Goal: Information Seeking & Learning: Find specific fact

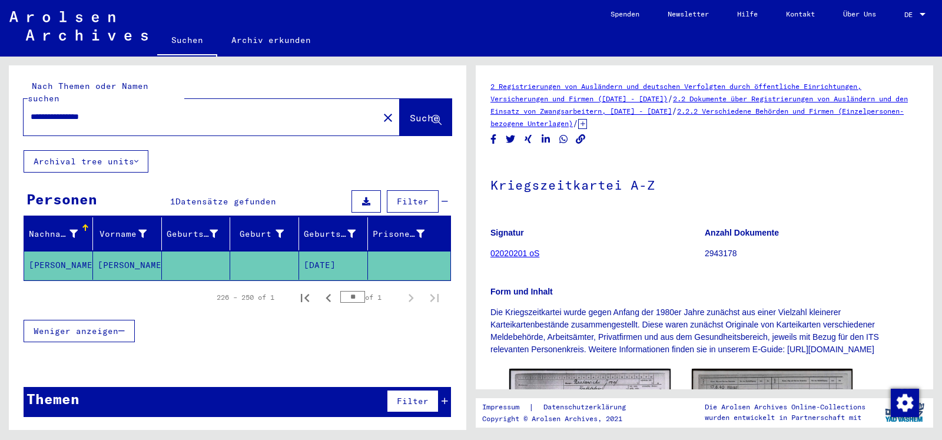
scroll to position [191, 0]
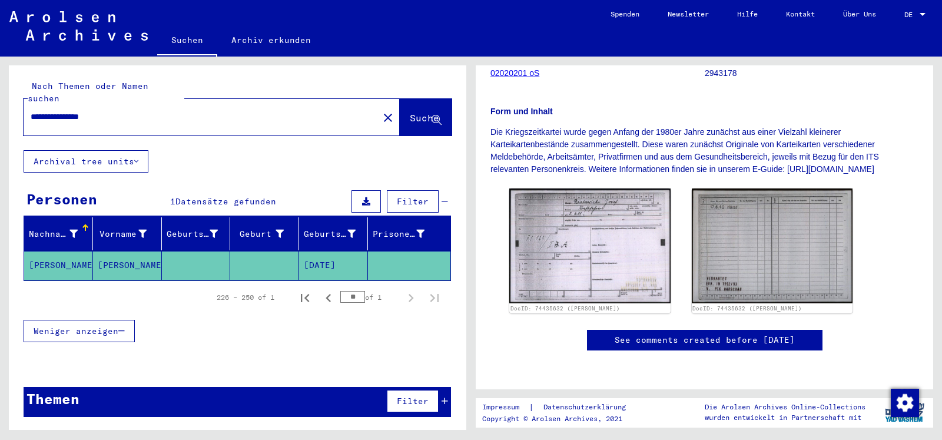
click at [31, 111] on input "**********" at bounding box center [201, 117] width 341 height 12
type input "**********"
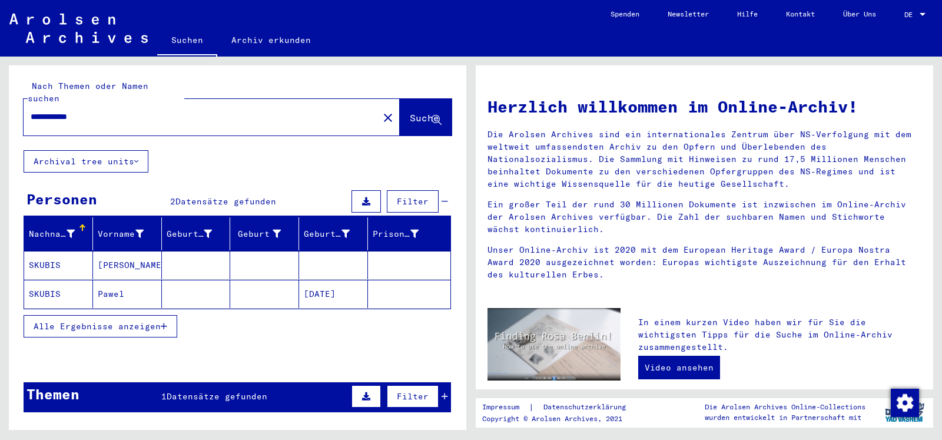
click at [63, 251] on mat-cell "SKUBIS" at bounding box center [58, 265] width 69 height 28
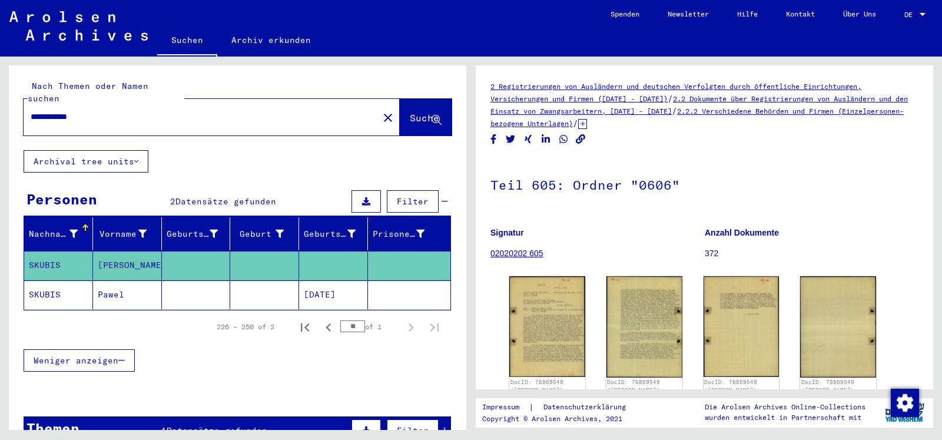
scroll to position [47, 0]
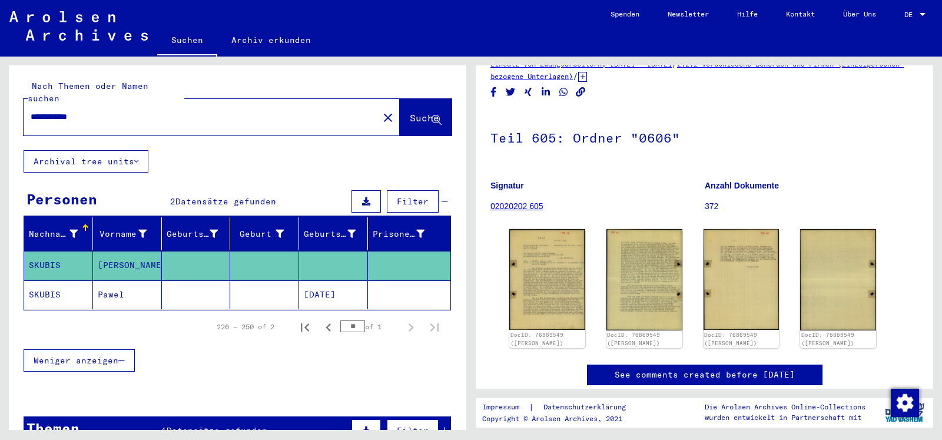
click at [24, 286] on mat-table "Nachname Vorname Geburtsname Geburt‏ Geburtsdatum Prisoner # SKUBIS [PERSON_NAM…" at bounding box center [237, 263] width 427 height 93
click at [66, 280] on mat-cell "SKUBIS" at bounding box center [58, 294] width 69 height 29
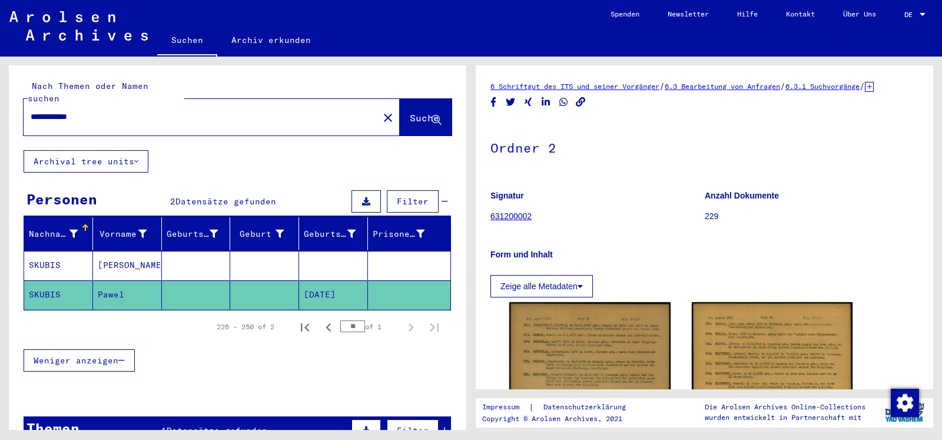
scroll to position [254, 0]
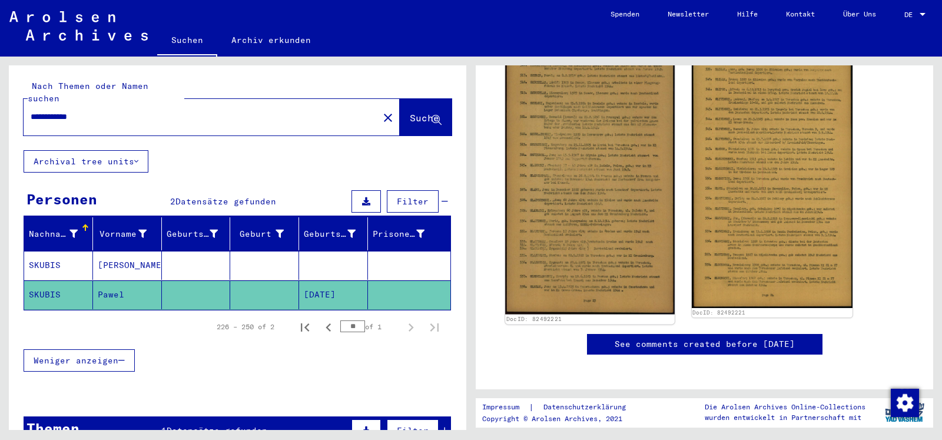
click at [595, 207] on img at bounding box center [589, 177] width 169 height 273
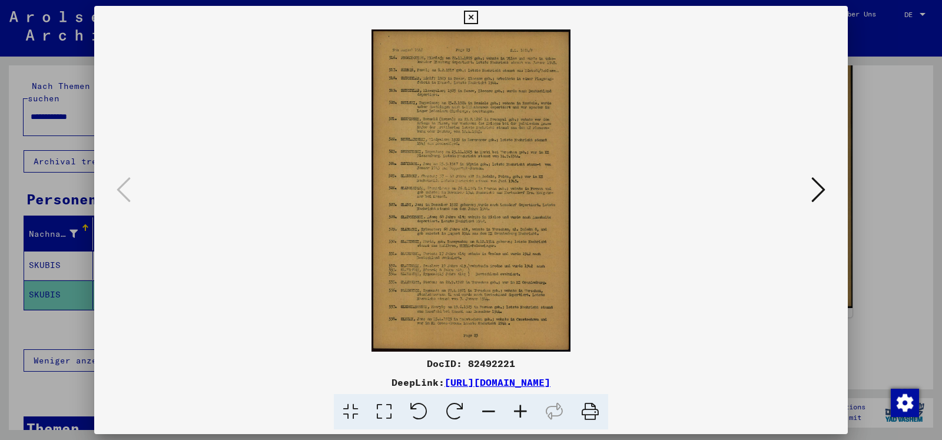
click at [517, 409] on icon at bounding box center [520, 412] width 32 height 36
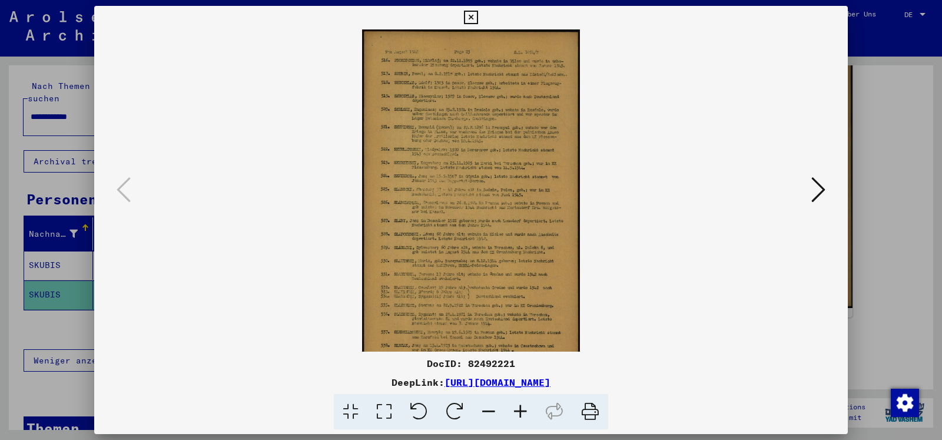
click at [517, 409] on icon at bounding box center [520, 412] width 32 height 36
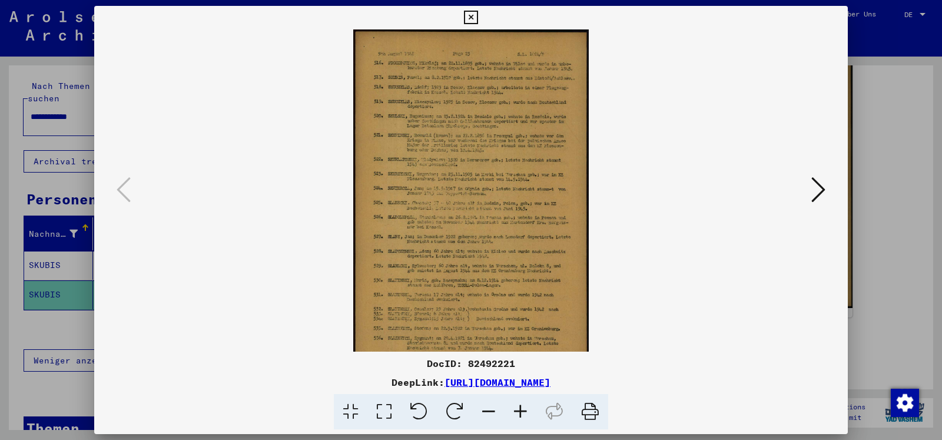
click at [517, 409] on icon at bounding box center [520, 412] width 32 height 36
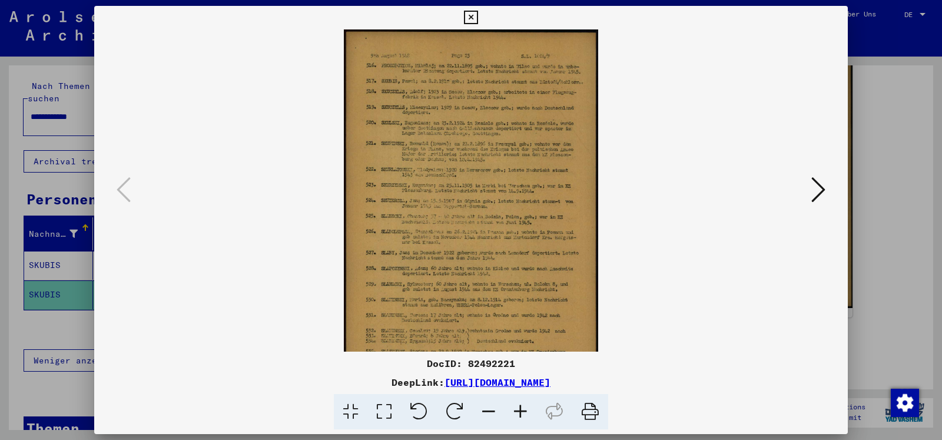
click at [521, 409] on icon at bounding box center [520, 412] width 32 height 36
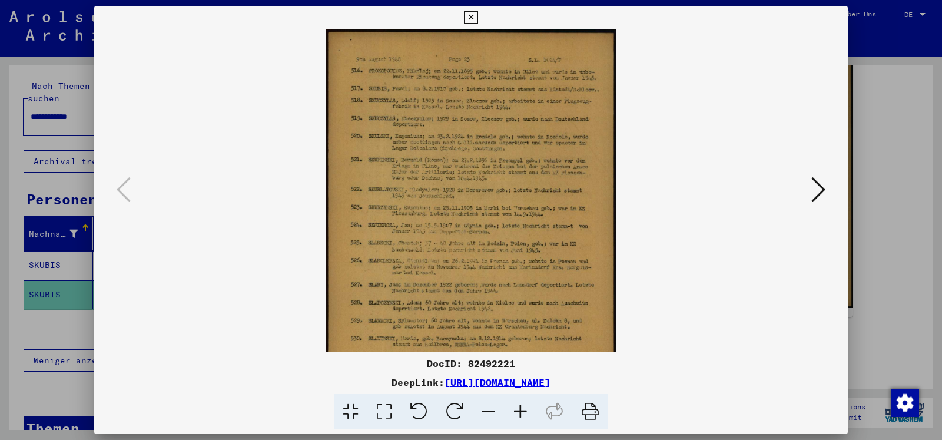
click at [521, 409] on icon at bounding box center [520, 412] width 32 height 36
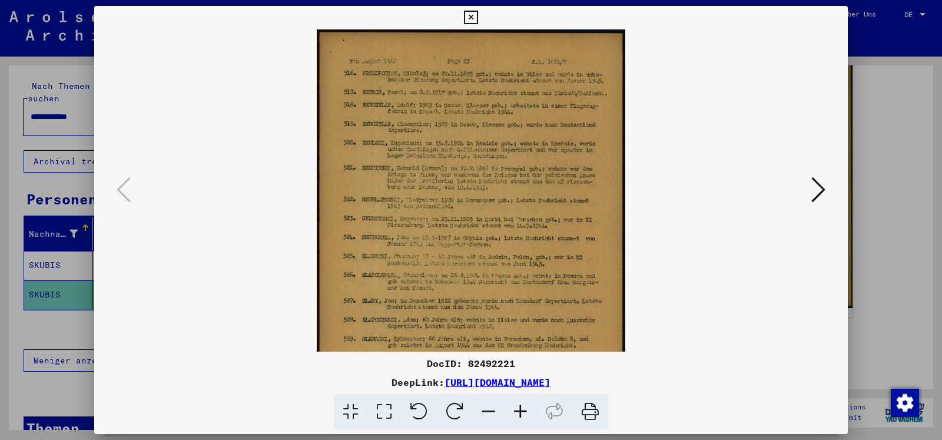
click at [521, 409] on icon at bounding box center [520, 412] width 32 height 36
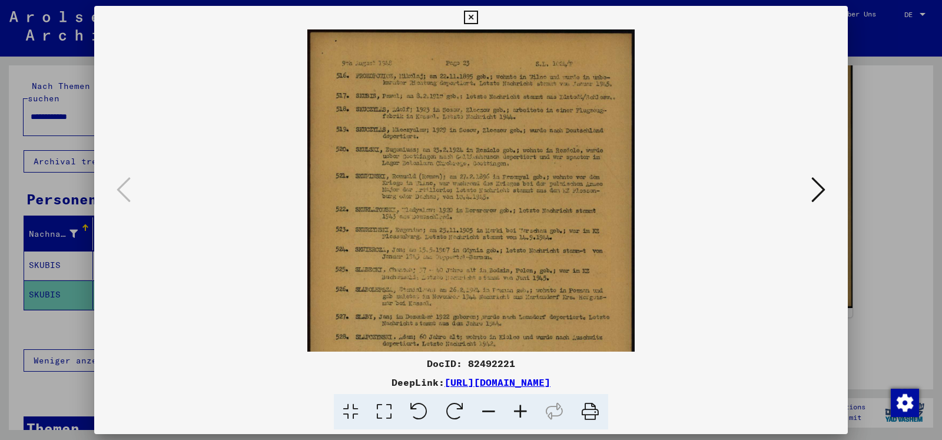
click at [524, 409] on icon at bounding box center [520, 412] width 32 height 36
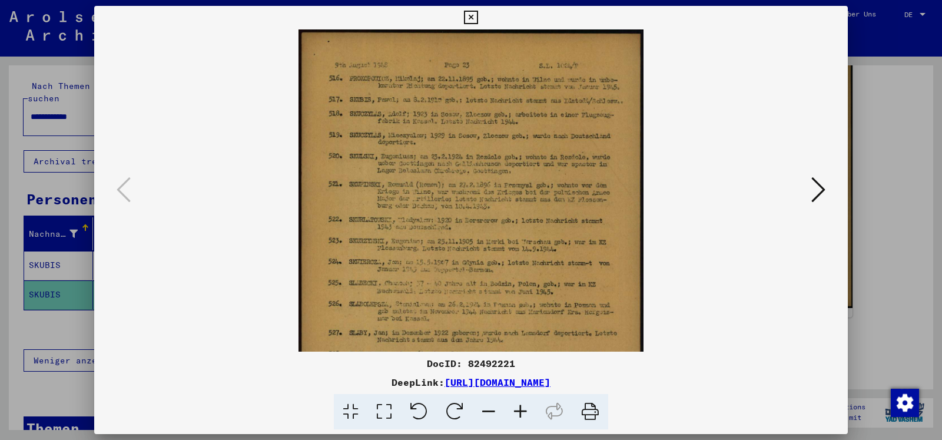
click at [523, 406] on icon at bounding box center [520, 412] width 32 height 36
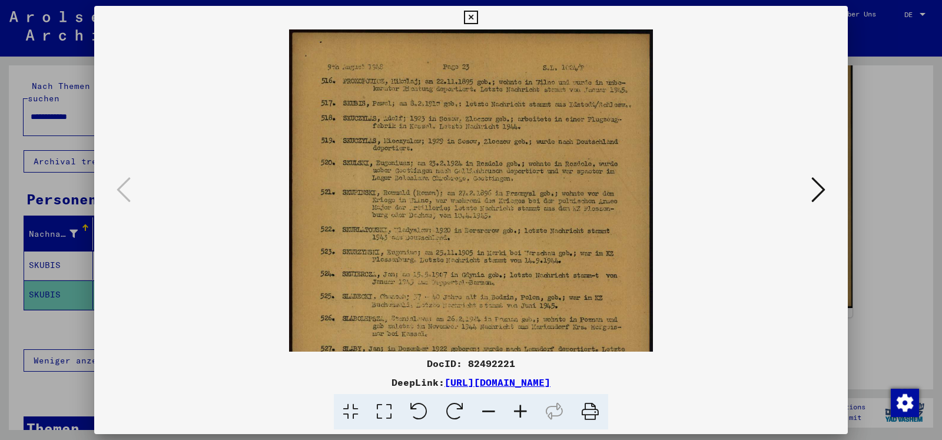
click at [519, 411] on icon at bounding box center [520, 412] width 32 height 36
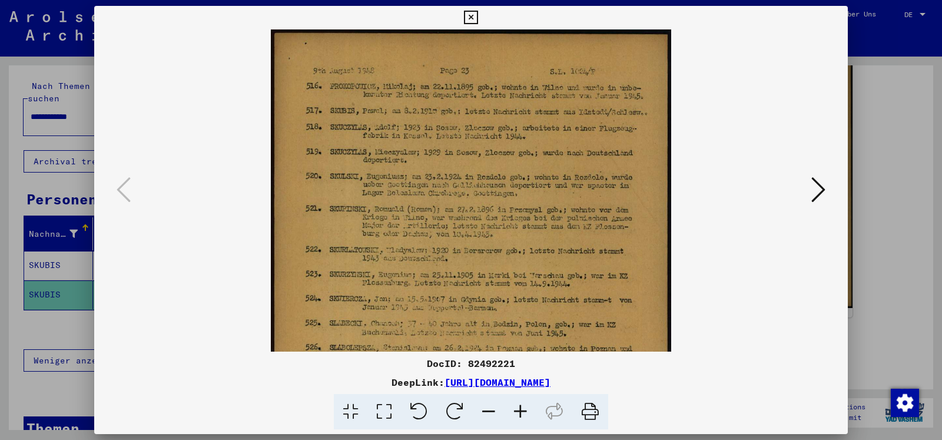
click at [519, 411] on icon at bounding box center [520, 412] width 32 height 36
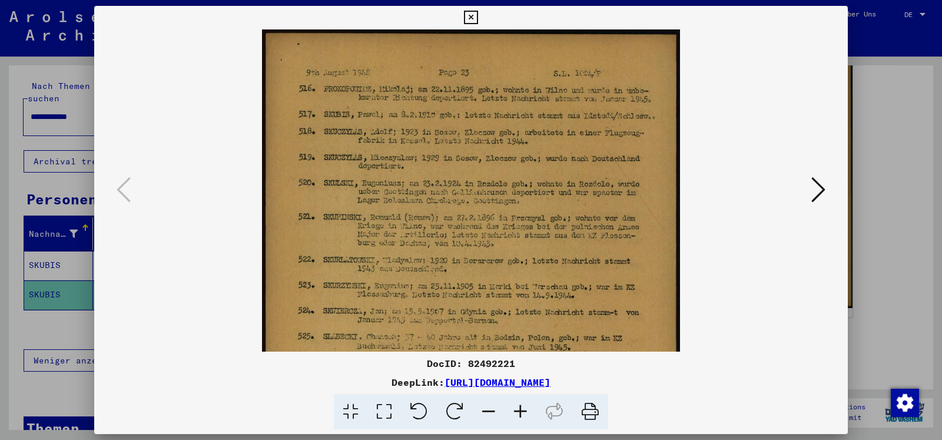
click at [519, 411] on icon at bounding box center [520, 412] width 32 height 36
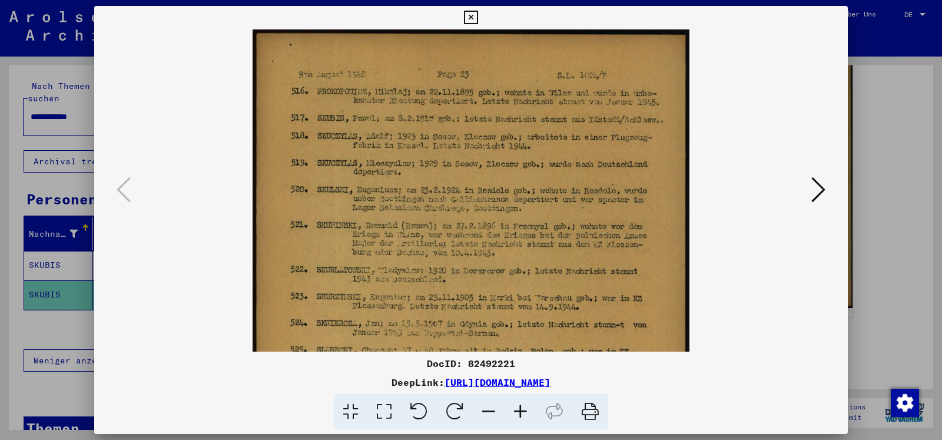
click at [519, 411] on icon at bounding box center [520, 412] width 32 height 36
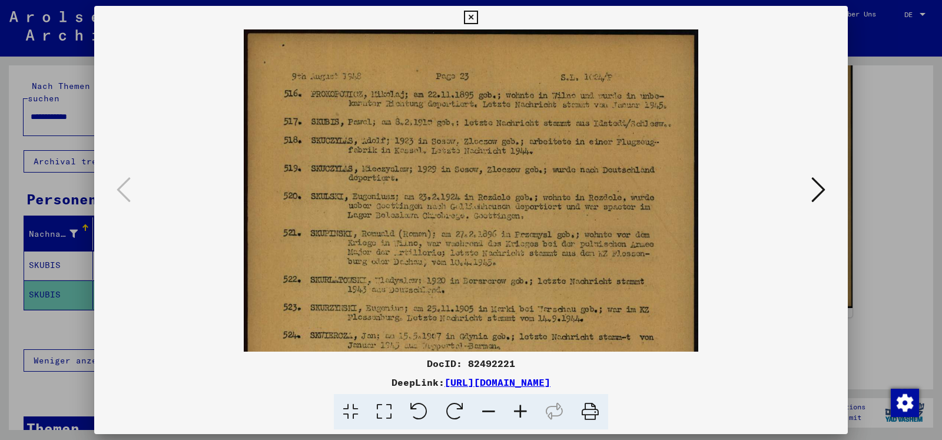
click at [519, 411] on icon at bounding box center [520, 412] width 32 height 36
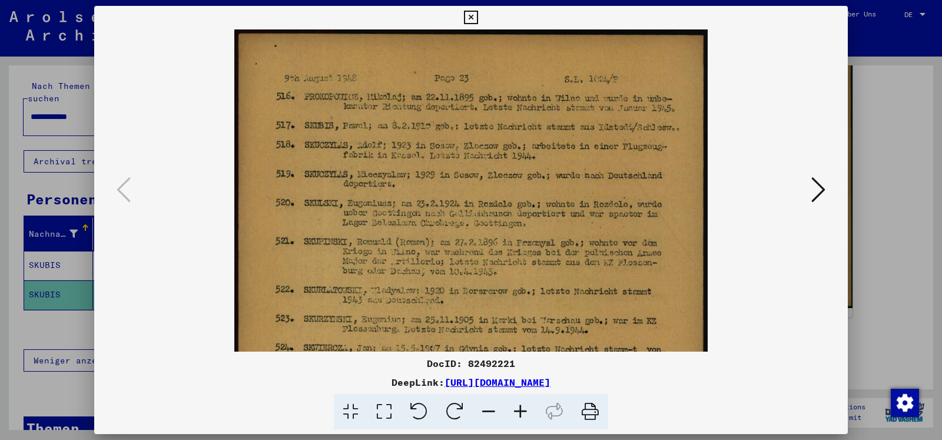
click at [519, 411] on icon at bounding box center [520, 412] width 32 height 36
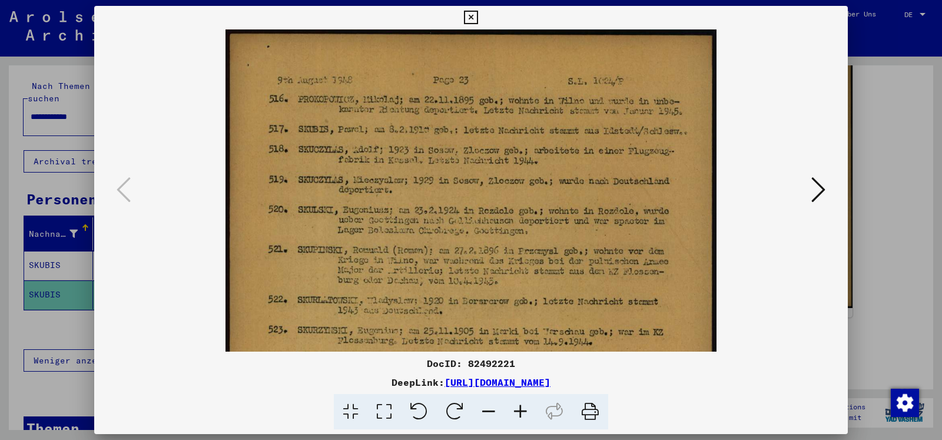
click at [519, 411] on icon at bounding box center [520, 412] width 32 height 36
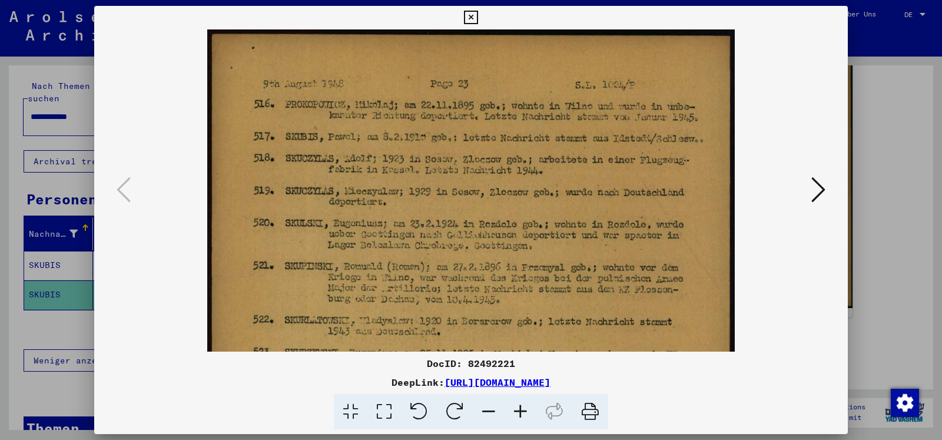
click at [519, 411] on icon at bounding box center [520, 412] width 32 height 36
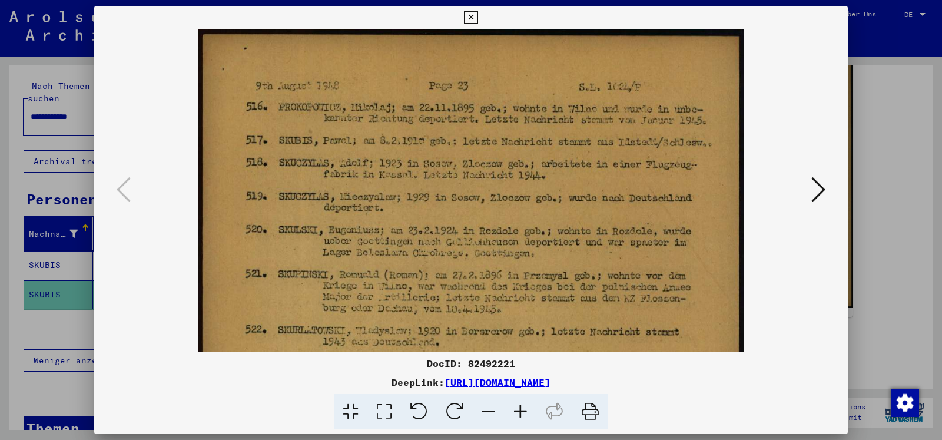
click at [519, 411] on icon at bounding box center [520, 412] width 32 height 36
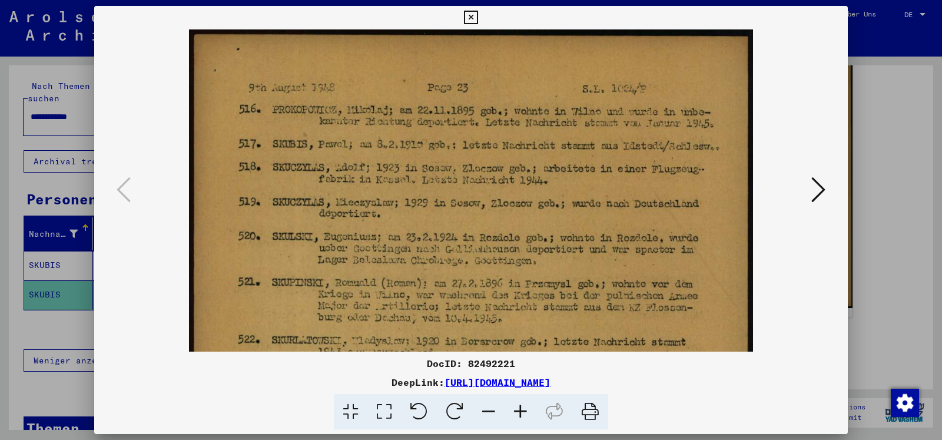
click at [519, 411] on icon at bounding box center [520, 412] width 32 height 36
click at [477, 18] on icon at bounding box center [471, 18] width 14 height 14
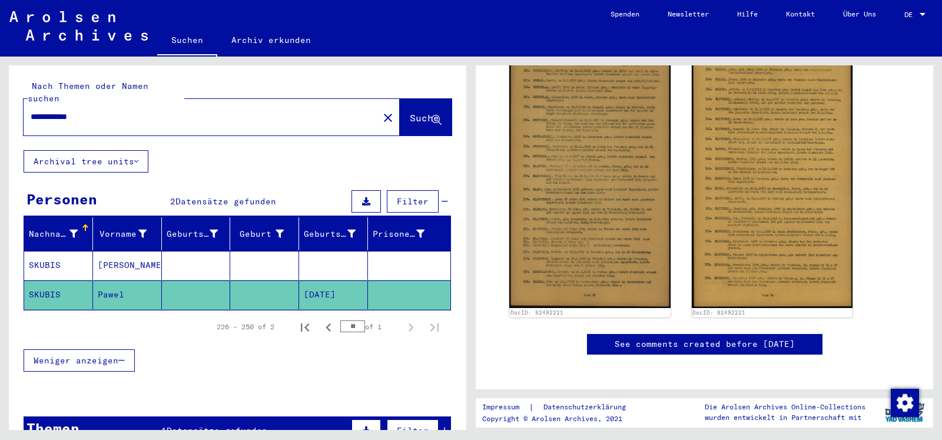
click at [91, 251] on mat-cell "SKUBIS" at bounding box center [58, 265] width 69 height 29
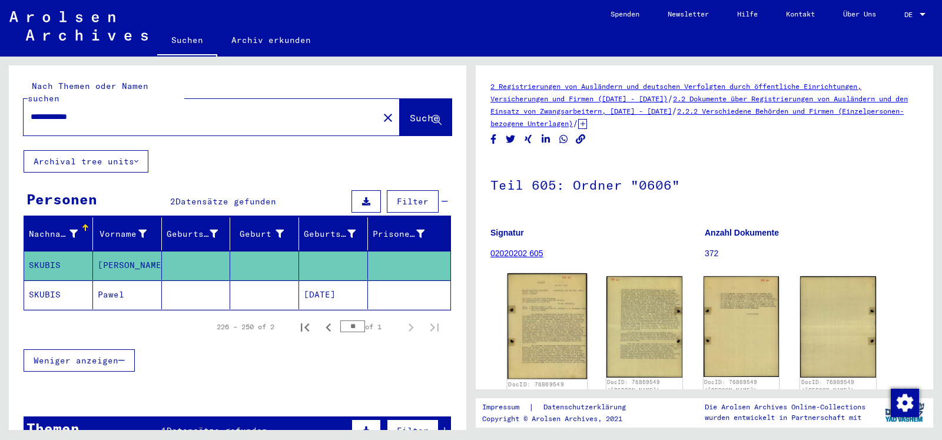
click at [533, 311] on img at bounding box center [546, 325] width 79 height 105
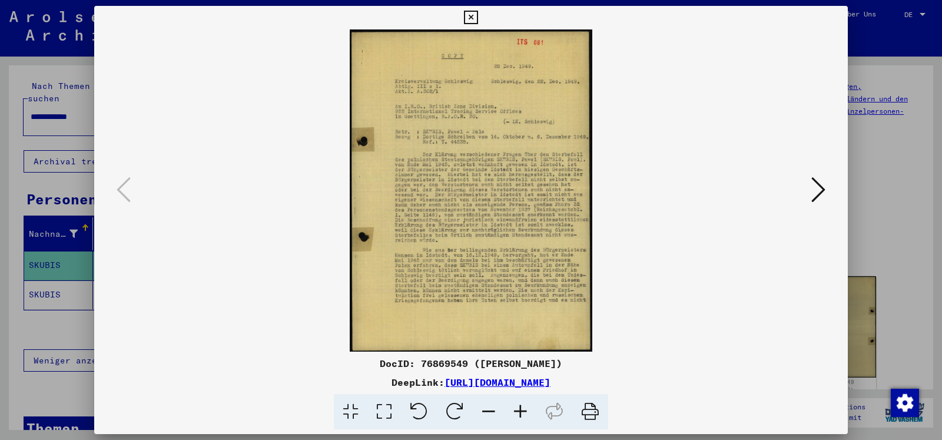
click at [524, 408] on icon at bounding box center [520, 412] width 32 height 36
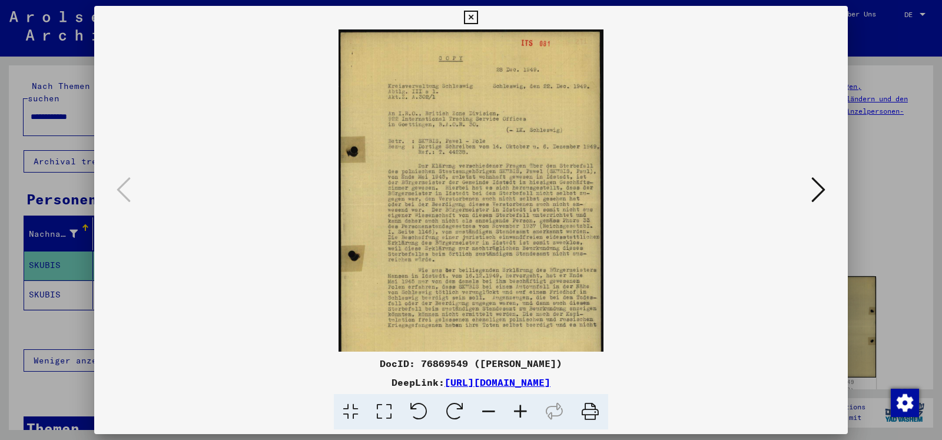
click at [524, 408] on icon at bounding box center [520, 412] width 32 height 36
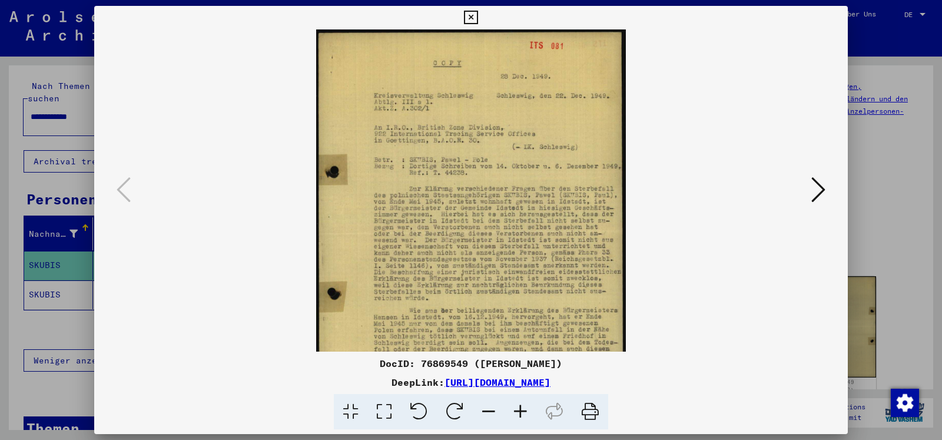
click at [524, 408] on icon at bounding box center [520, 412] width 32 height 36
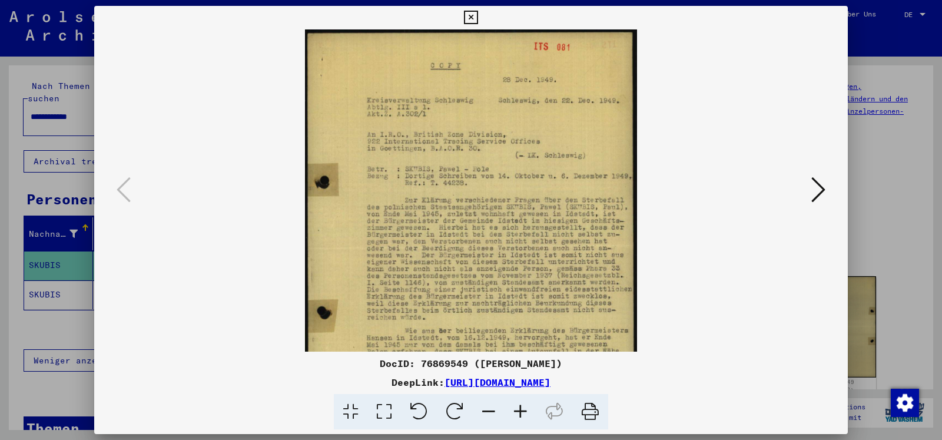
click at [524, 408] on icon at bounding box center [520, 412] width 32 height 36
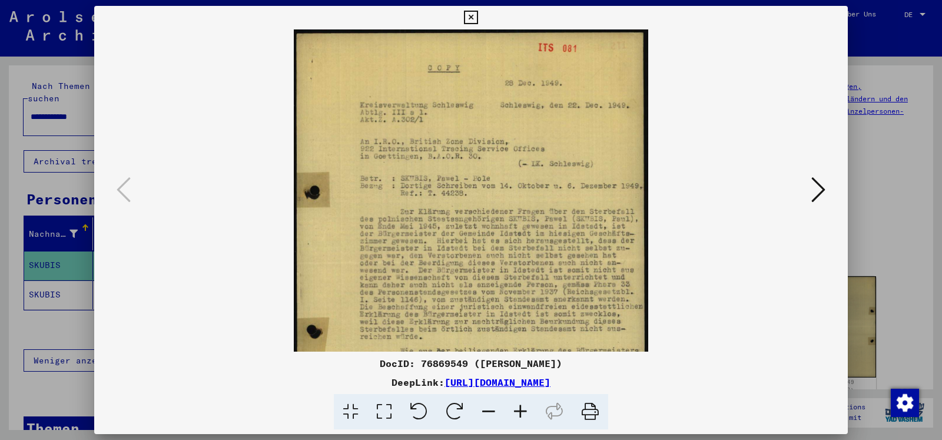
click at [524, 408] on icon at bounding box center [520, 412] width 32 height 36
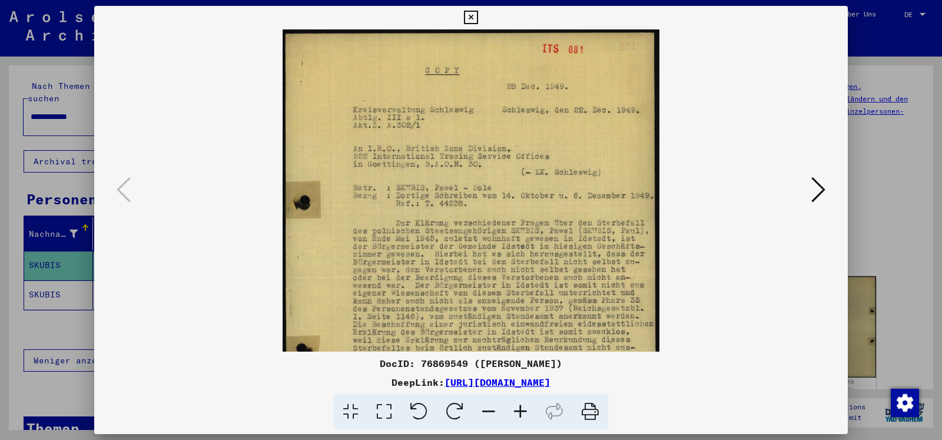
click at [524, 408] on icon at bounding box center [520, 412] width 32 height 36
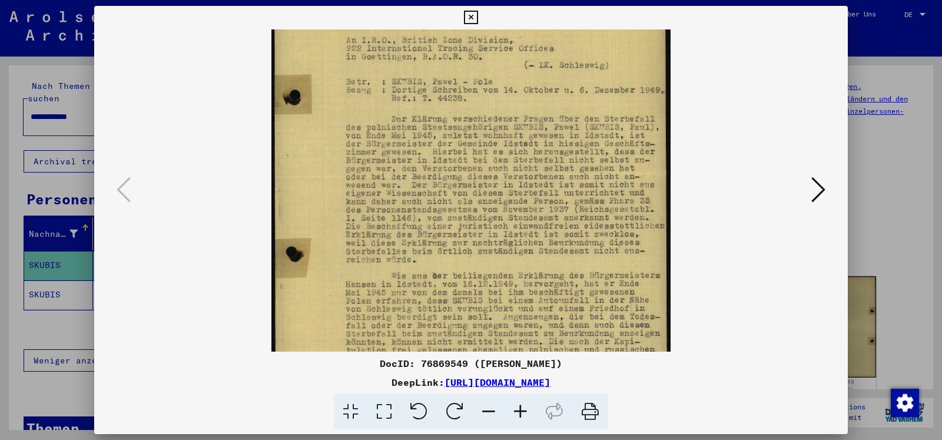
scroll to position [121, 0]
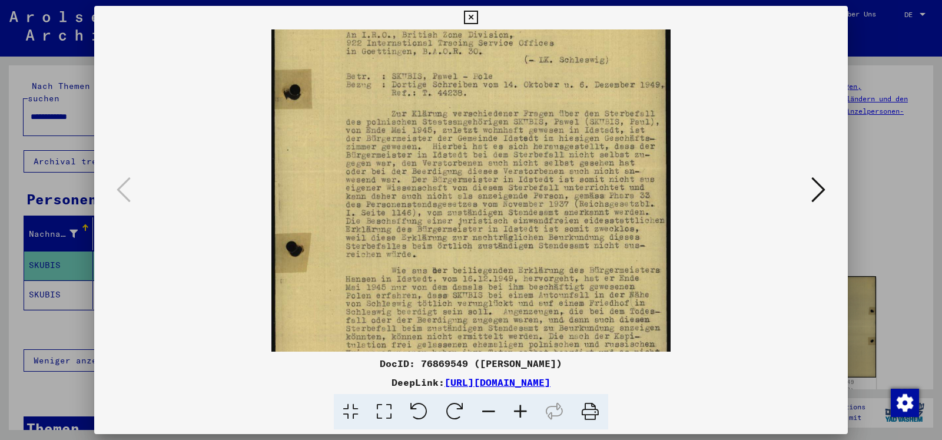
drag, startPoint x: 533, startPoint y: 288, endPoint x: 541, endPoint y: 168, distance: 120.4
click at [541, 168] on img at bounding box center [470, 173] width 398 height 528
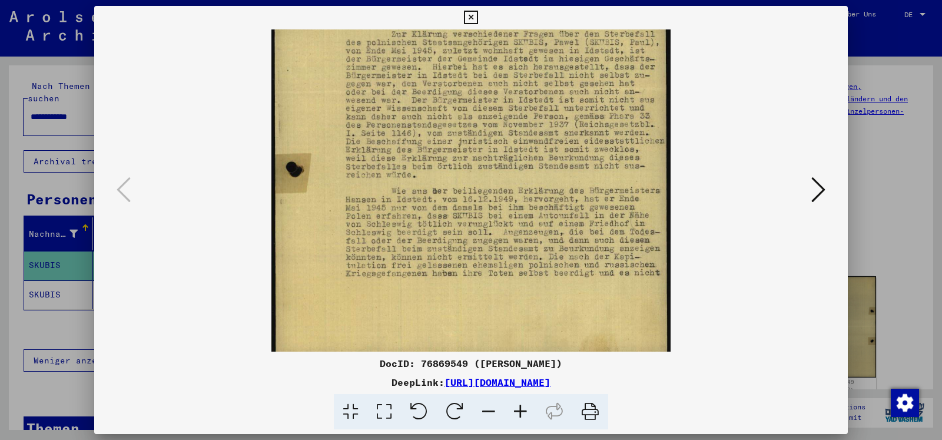
scroll to position [206, 0]
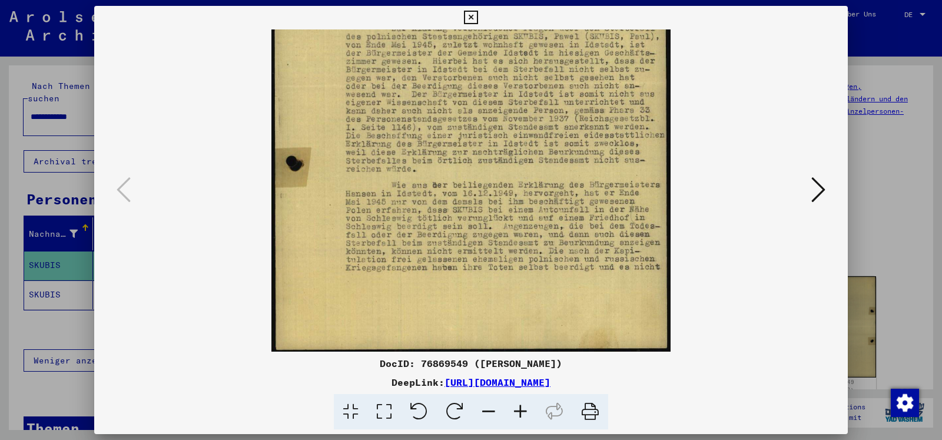
drag, startPoint x: 528, startPoint y: 294, endPoint x: 514, endPoint y: 125, distance: 169.4
click at [515, 125] on img at bounding box center [470, 87] width 398 height 528
click at [829, 193] on div at bounding box center [470, 190] width 753 height 322
click at [811, 192] on button at bounding box center [817, 191] width 21 height 34
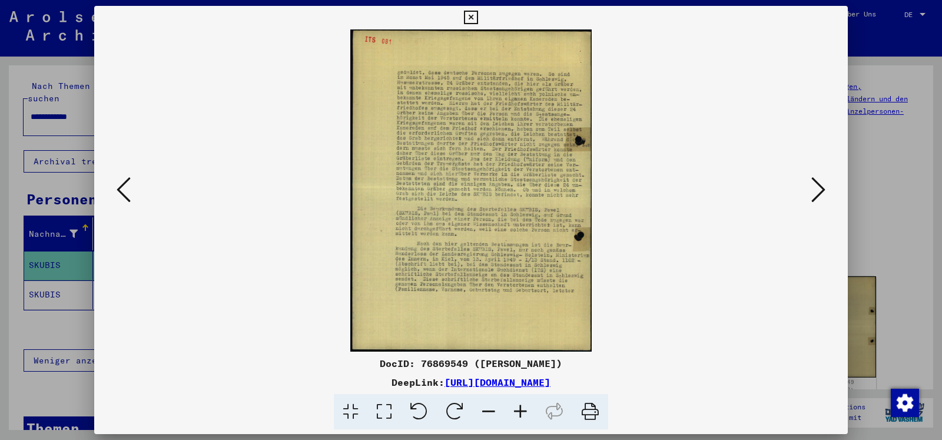
scroll to position [0, 0]
click at [509, 408] on icon at bounding box center [520, 412] width 32 height 36
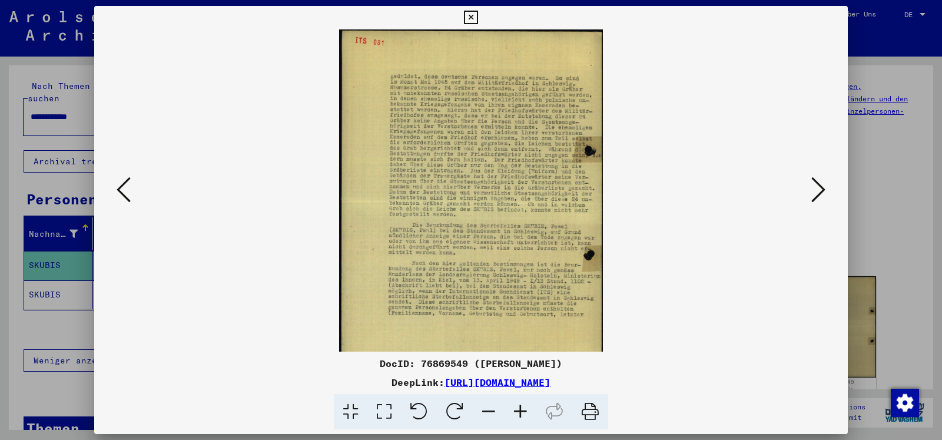
click at [519, 408] on icon at bounding box center [520, 412] width 32 height 36
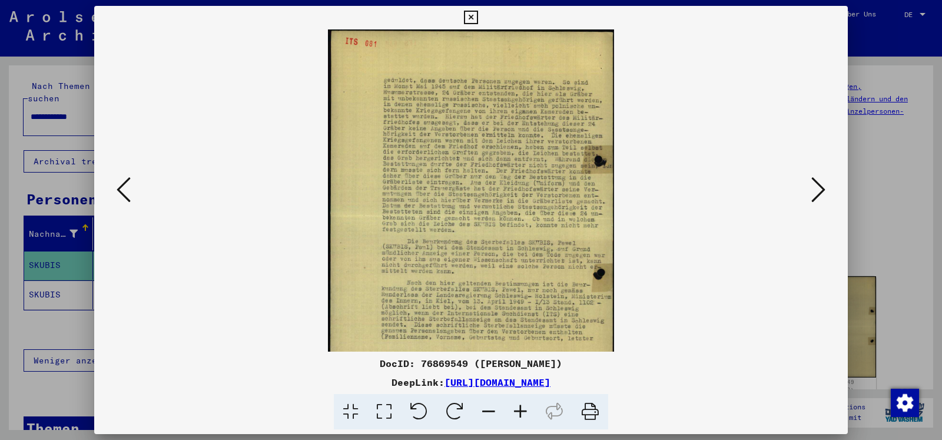
click at [520, 408] on icon at bounding box center [520, 412] width 32 height 36
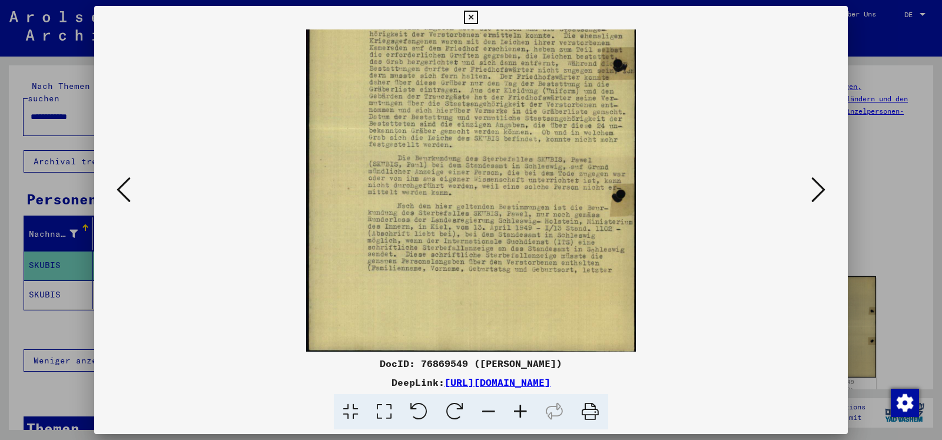
drag, startPoint x: 480, startPoint y: 296, endPoint x: 496, endPoint y: 179, distance: 118.2
click at [496, 179] on img at bounding box center [471, 133] width 330 height 440
drag, startPoint x: 840, startPoint y: 16, endPoint x: 824, endPoint y: 34, distance: 23.7
click at [477, 17] on icon at bounding box center [471, 18] width 14 height 14
